Goal: Task Accomplishment & Management: Use online tool/utility

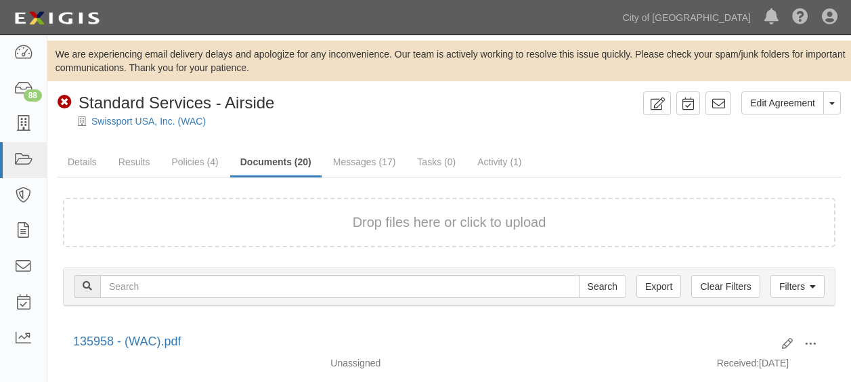
scroll to position [984, 0]
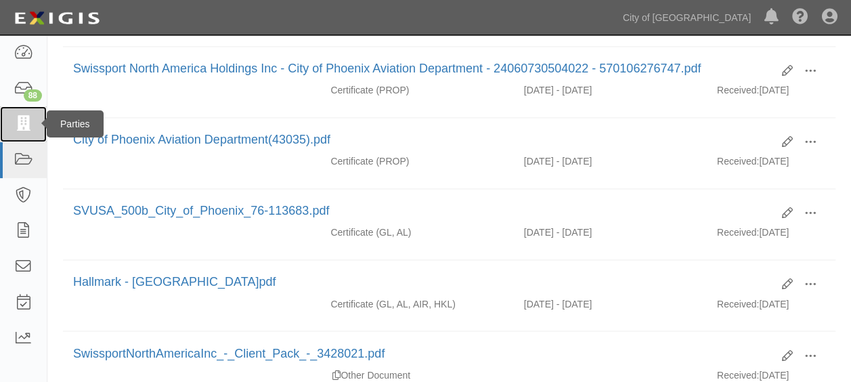
click at [31, 121] on icon at bounding box center [23, 124] width 19 height 16
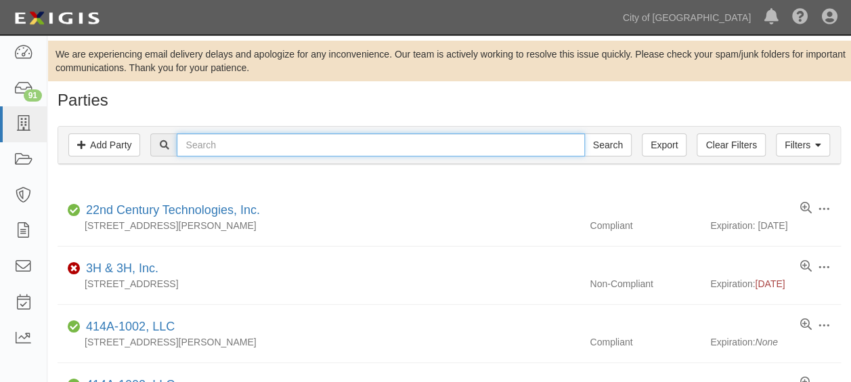
click at [278, 137] on input "text" at bounding box center [381, 144] width 408 height 23
type input "delta"
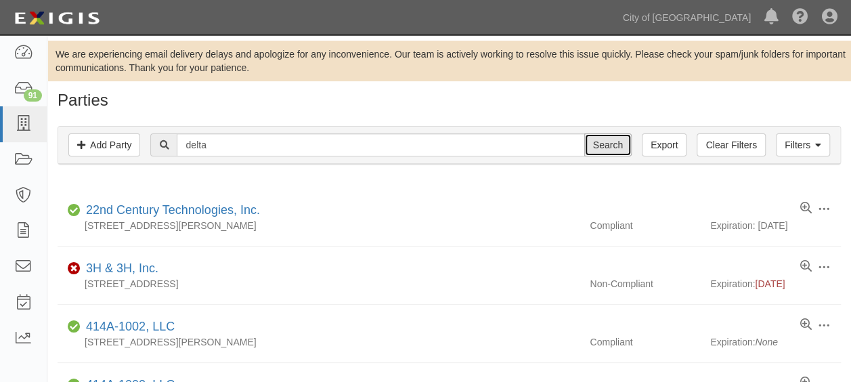
click at [615, 145] on input "Search" at bounding box center [608, 144] width 47 height 23
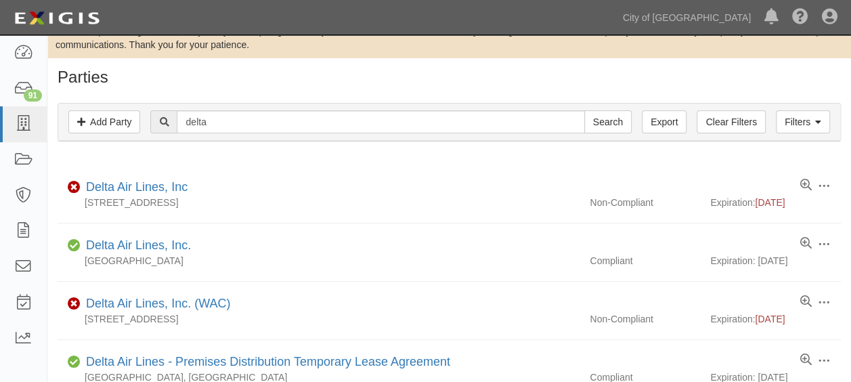
scroll to position [18, 0]
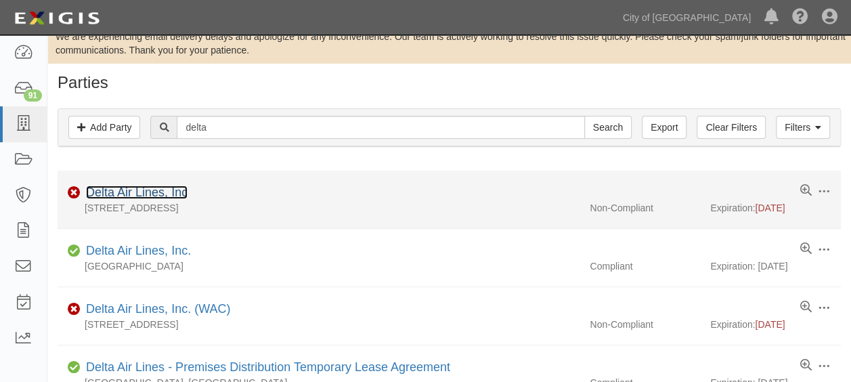
click at [131, 195] on link "Delta Air Lines, Inc" at bounding box center [137, 193] width 102 height 14
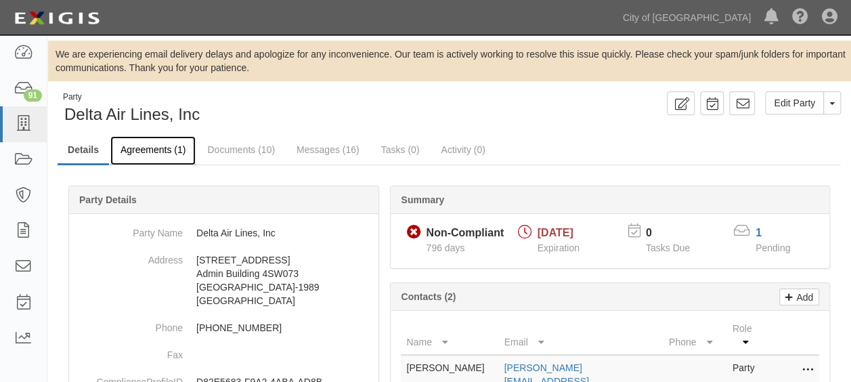
click at [179, 150] on link "Agreements (1)" at bounding box center [152, 150] width 85 height 29
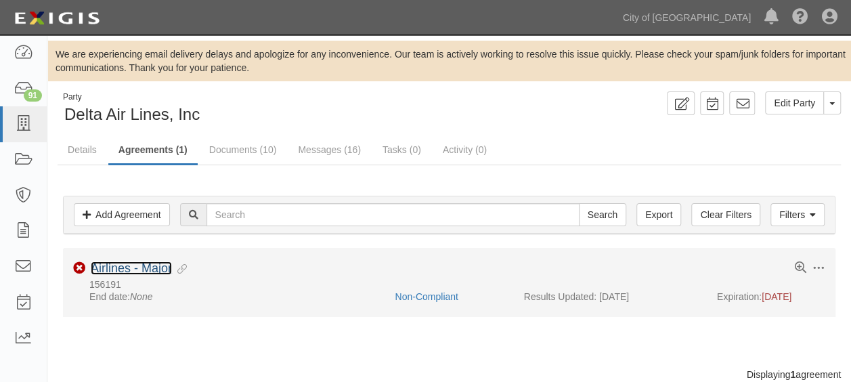
click at [141, 265] on link "Airlines - Major" at bounding box center [131, 268] width 81 height 14
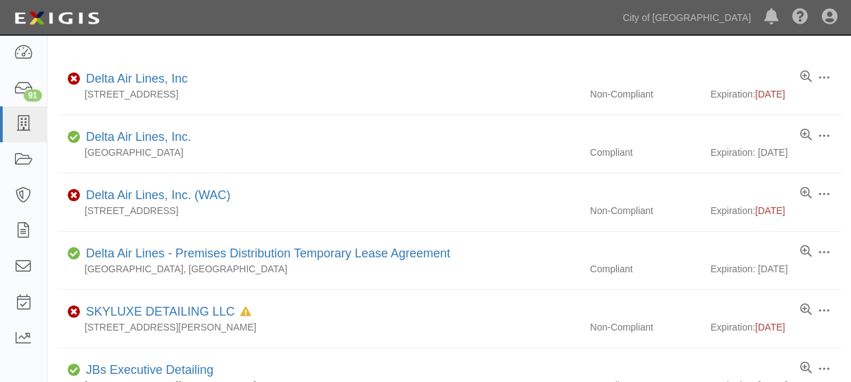
scroll to position [130, 0]
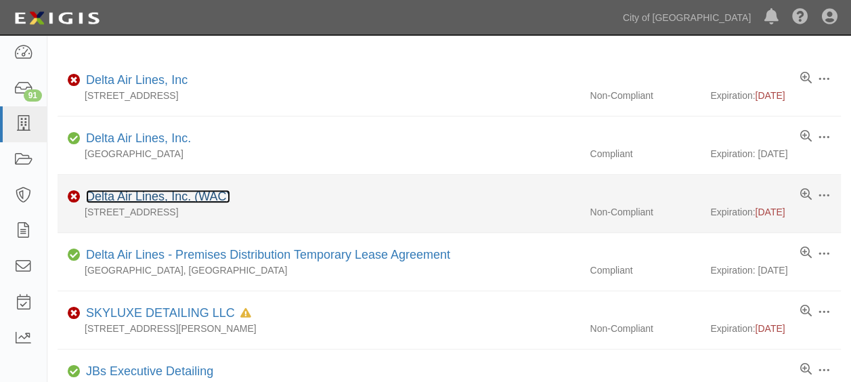
click at [189, 190] on link "Delta Air Lines, Inc. (WAC)" at bounding box center [158, 197] width 144 height 14
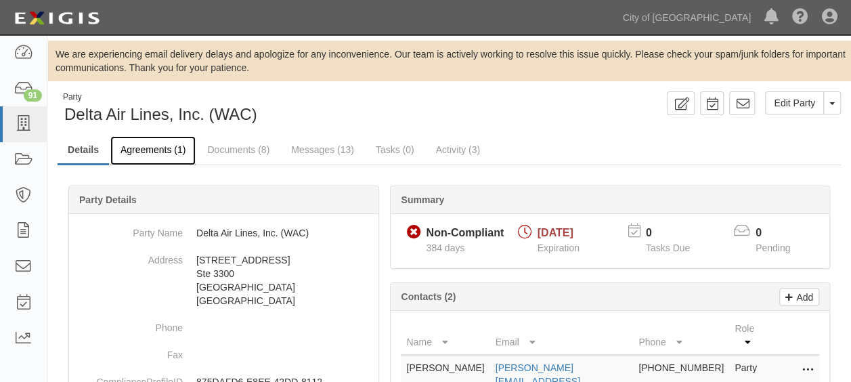
click at [169, 146] on link "Agreements (1)" at bounding box center [152, 150] width 85 height 29
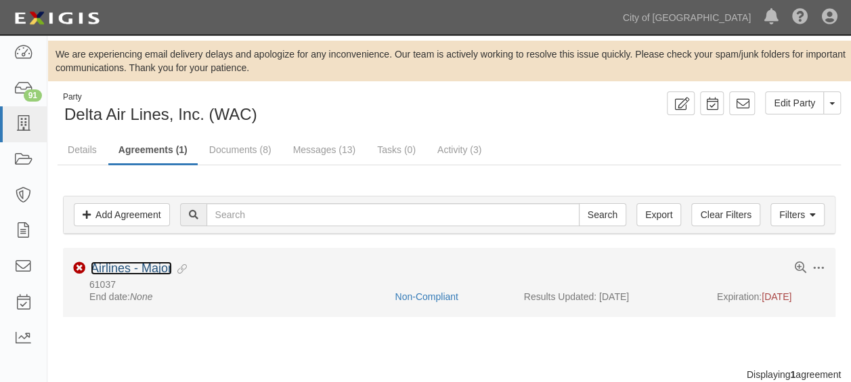
click at [150, 261] on link "Airlines - Major" at bounding box center [131, 268] width 81 height 14
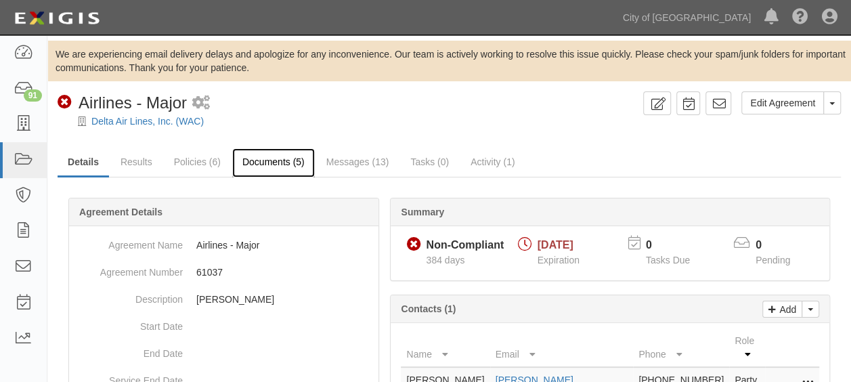
click at [270, 168] on link "Documents (5)" at bounding box center [273, 162] width 83 height 29
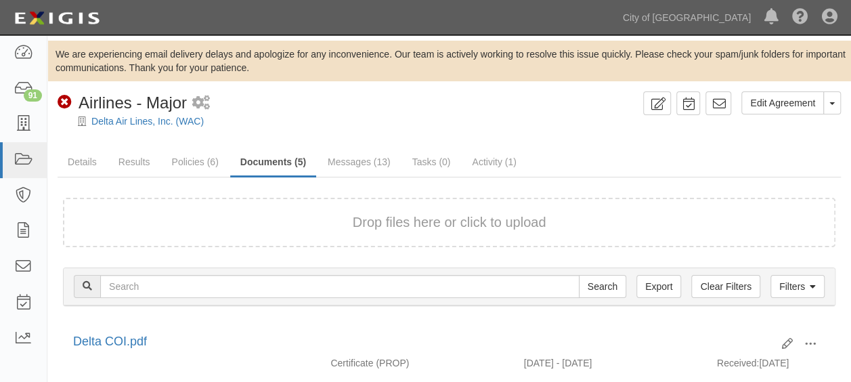
click at [424, 199] on form "Drop files here or click to upload" at bounding box center [449, 222] width 773 height 49
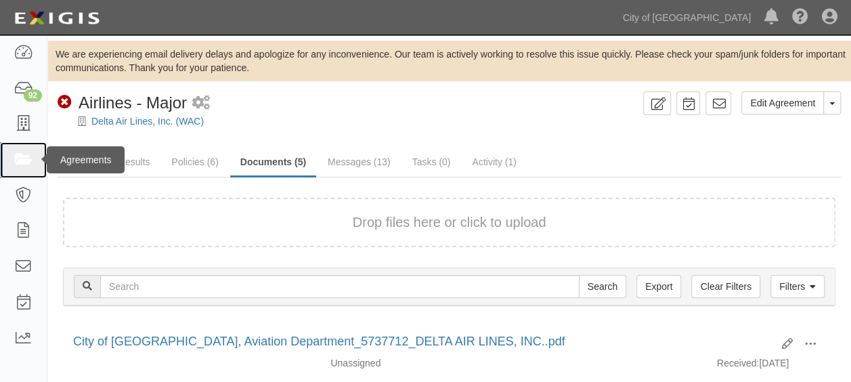
click at [28, 149] on link at bounding box center [23, 160] width 47 height 36
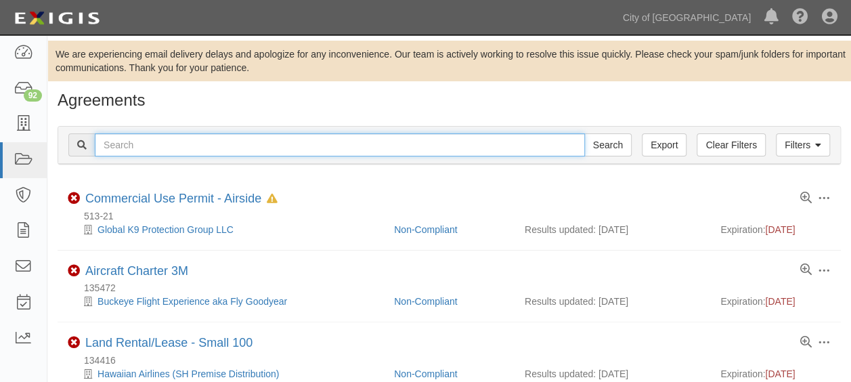
click at [221, 145] on input "text" at bounding box center [340, 144] width 490 height 23
paste input "152567"
type input "152567"
click at [585, 133] on input "Search" at bounding box center [608, 144] width 47 height 23
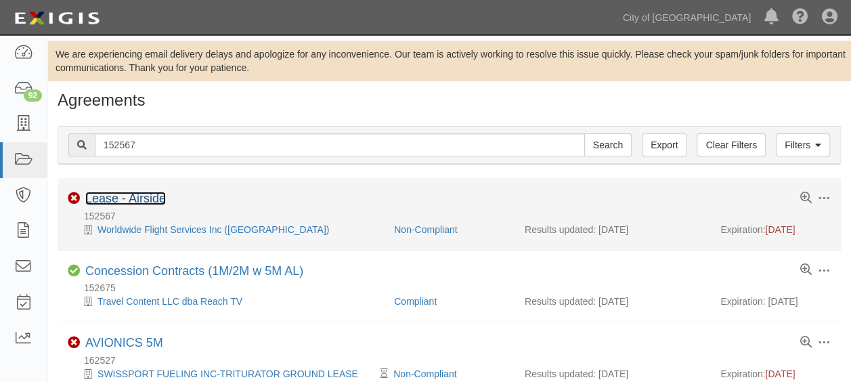
click at [135, 198] on link "Lease - Airside" at bounding box center [125, 199] width 81 height 14
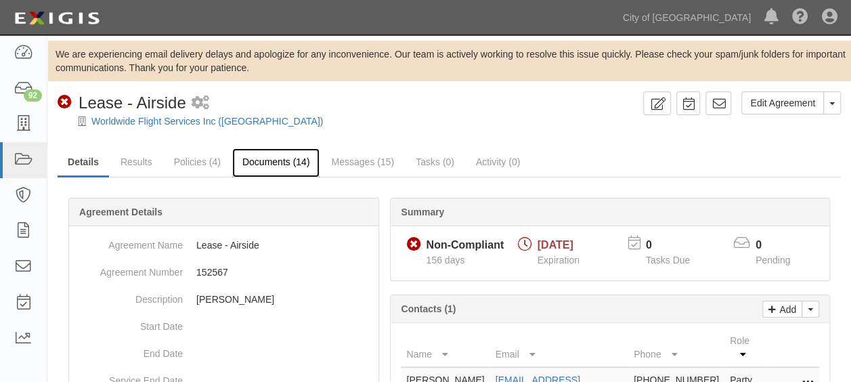
click at [278, 158] on link "Documents (14)" at bounding box center [276, 162] width 88 height 29
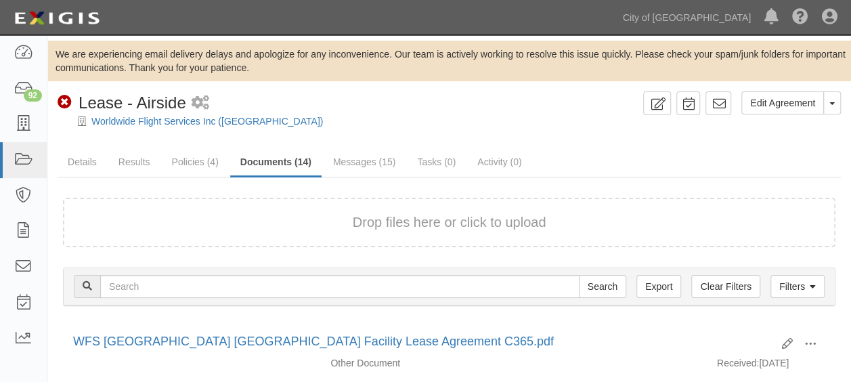
click at [447, 232] on form "Drop files here or click to upload" at bounding box center [449, 222] width 773 height 49
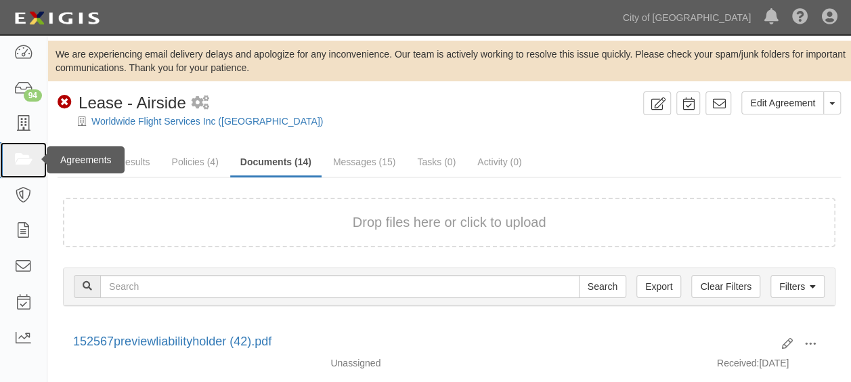
click at [30, 161] on icon at bounding box center [23, 160] width 19 height 16
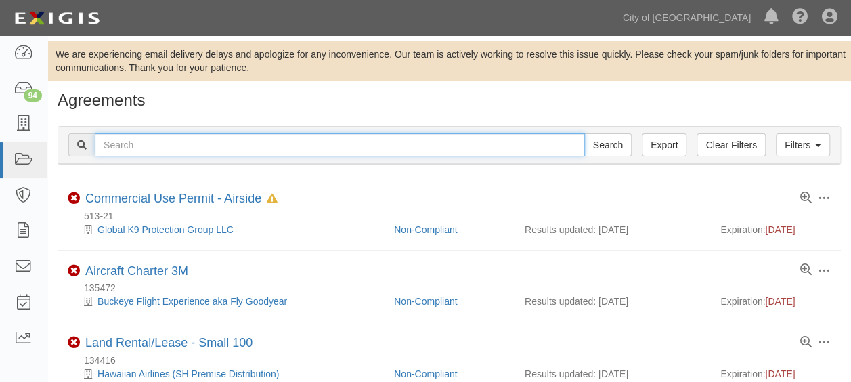
click at [154, 148] on input "text" at bounding box center [340, 144] width 490 height 23
paste input "152567"
type input "152567"
click at [585, 133] on input "Search" at bounding box center [608, 144] width 47 height 23
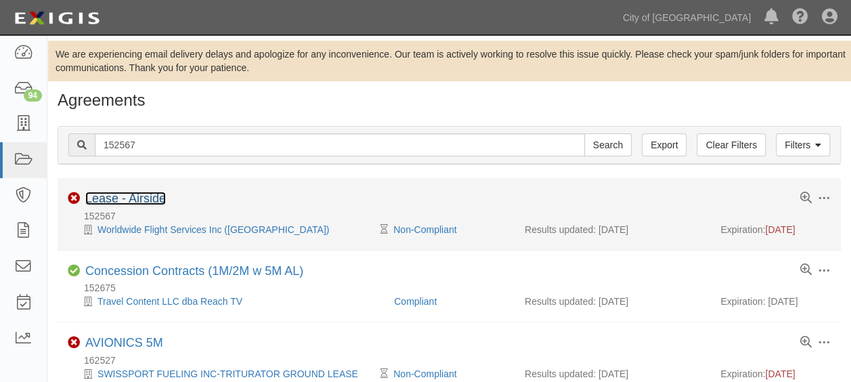
click at [150, 192] on link "Lease - Airside" at bounding box center [125, 199] width 81 height 14
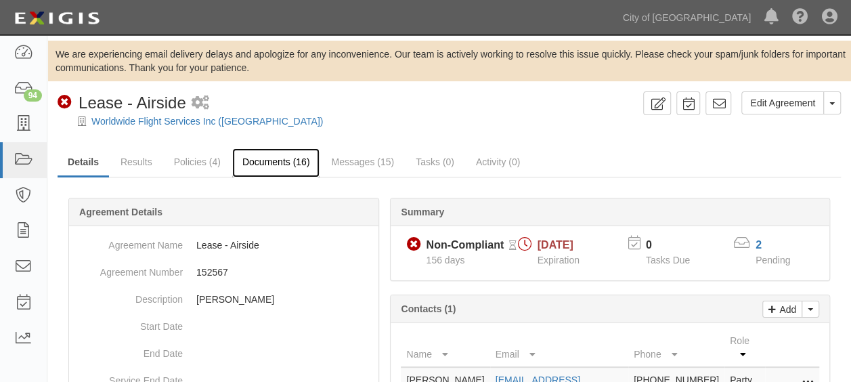
click at [298, 168] on link "Documents (16)" at bounding box center [276, 162] width 88 height 29
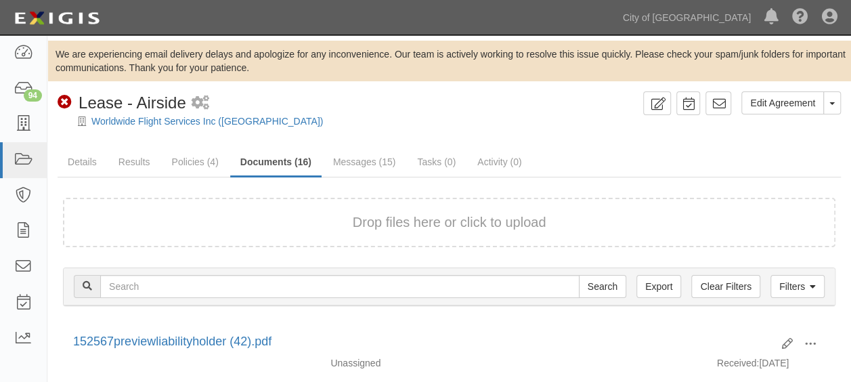
click at [293, 163] on link "Documents (16)" at bounding box center [275, 162] width 91 height 29
click at [434, 219] on button "Drop files here or click to upload" at bounding box center [450, 223] width 194 height 20
click at [406, 232] on form "Drop files here or click to upload" at bounding box center [449, 222] width 773 height 49
